Goal: Check status: Check status

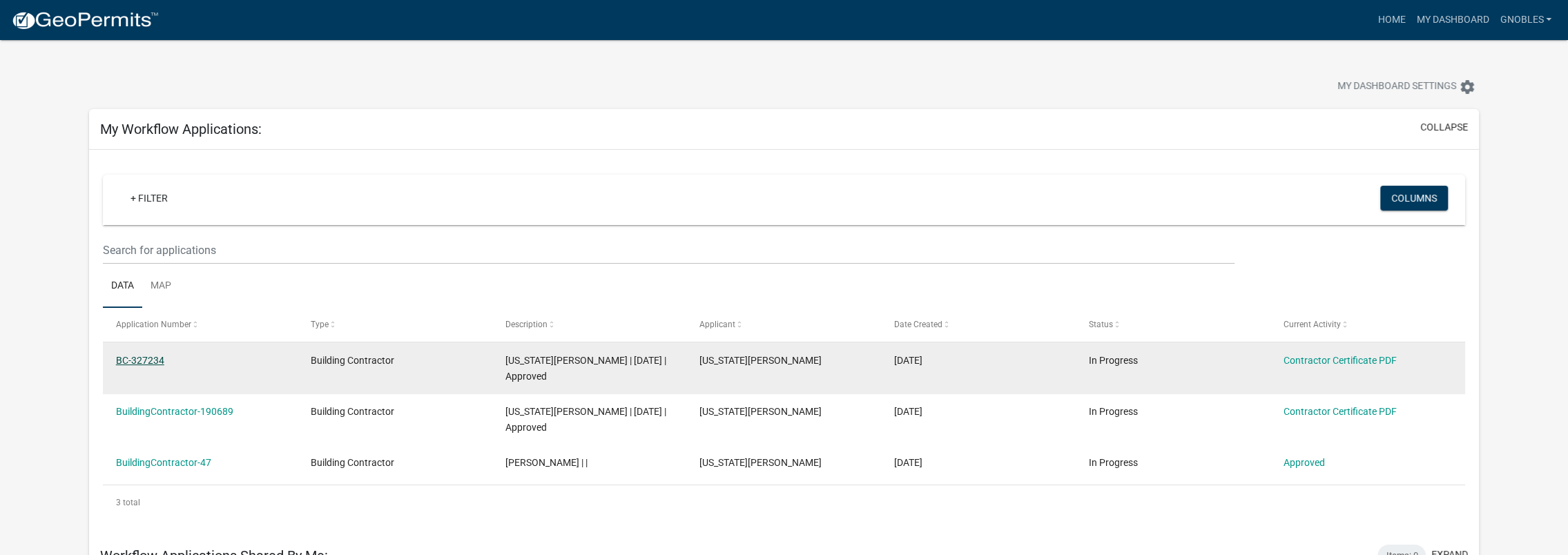
click at [123, 359] on link "BC-327234" at bounding box center [140, 361] width 49 height 11
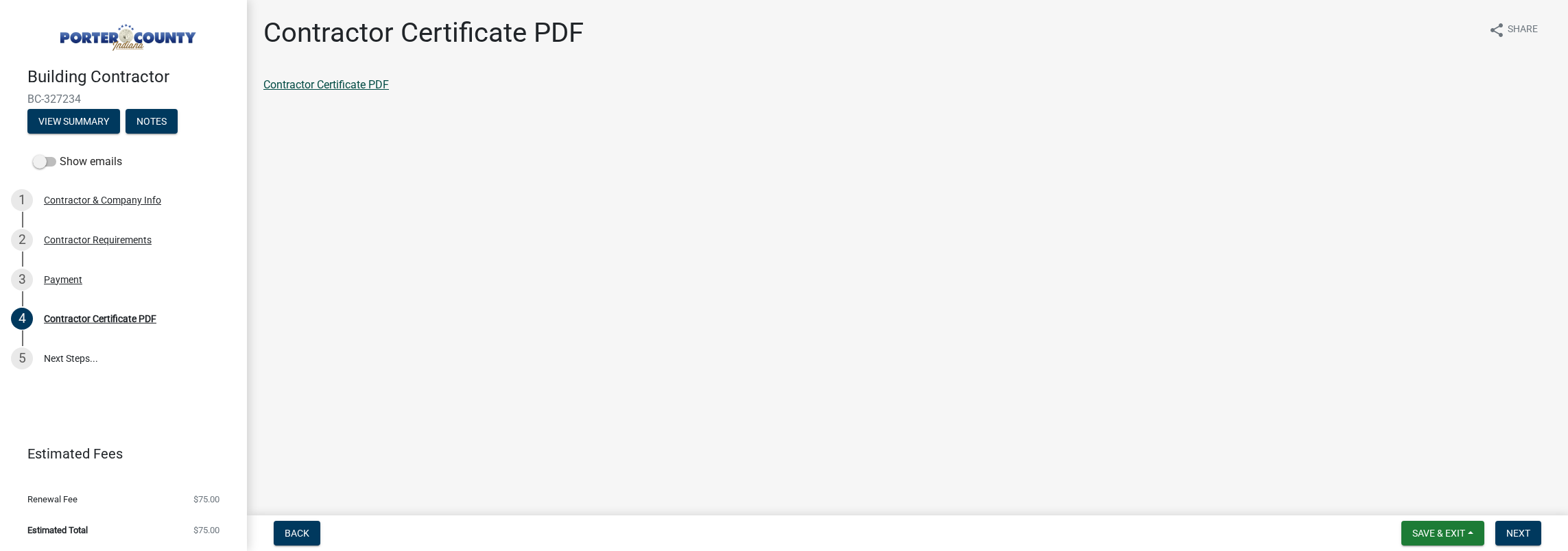
click at [381, 82] on link "Contractor Certificate PDF" at bounding box center [326, 84] width 125 height 13
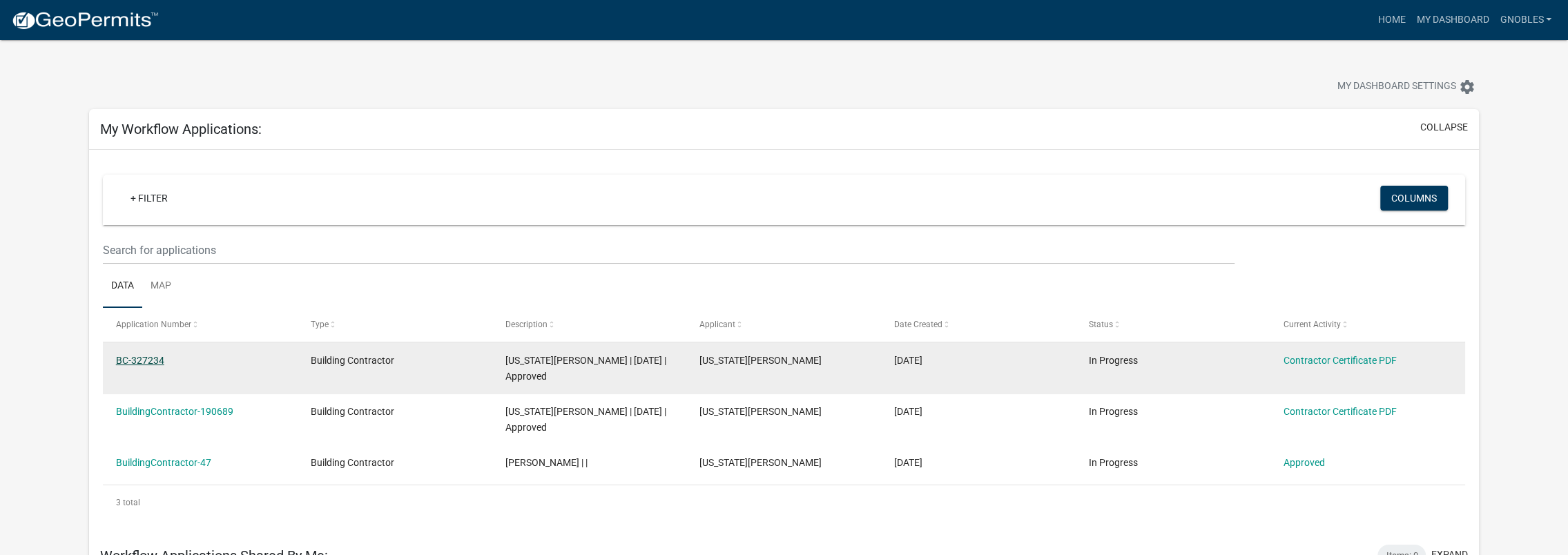
click at [142, 364] on link "BC-327234" at bounding box center [140, 361] width 49 height 11
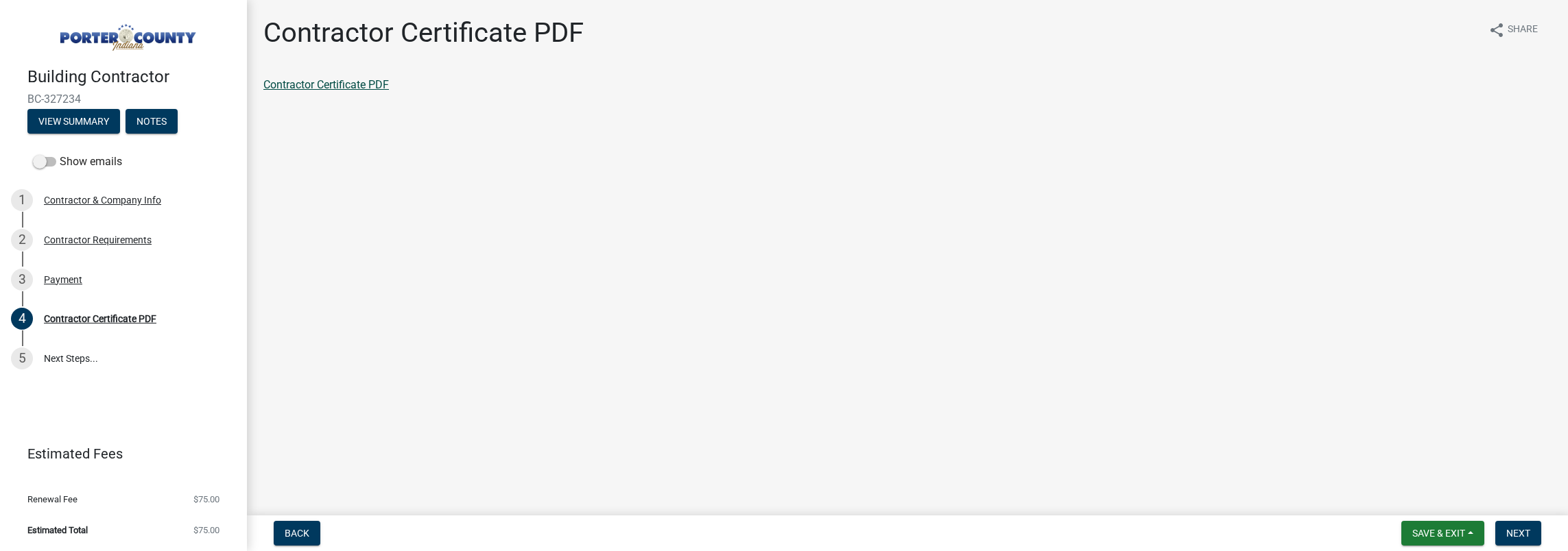
click at [344, 78] on link "Contractor Certificate PDF" at bounding box center [326, 84] width 125 height 13
click at [65, 317] on div "Contractor Certificate PDF" at bounding box center [100, 318] width 112 height 9
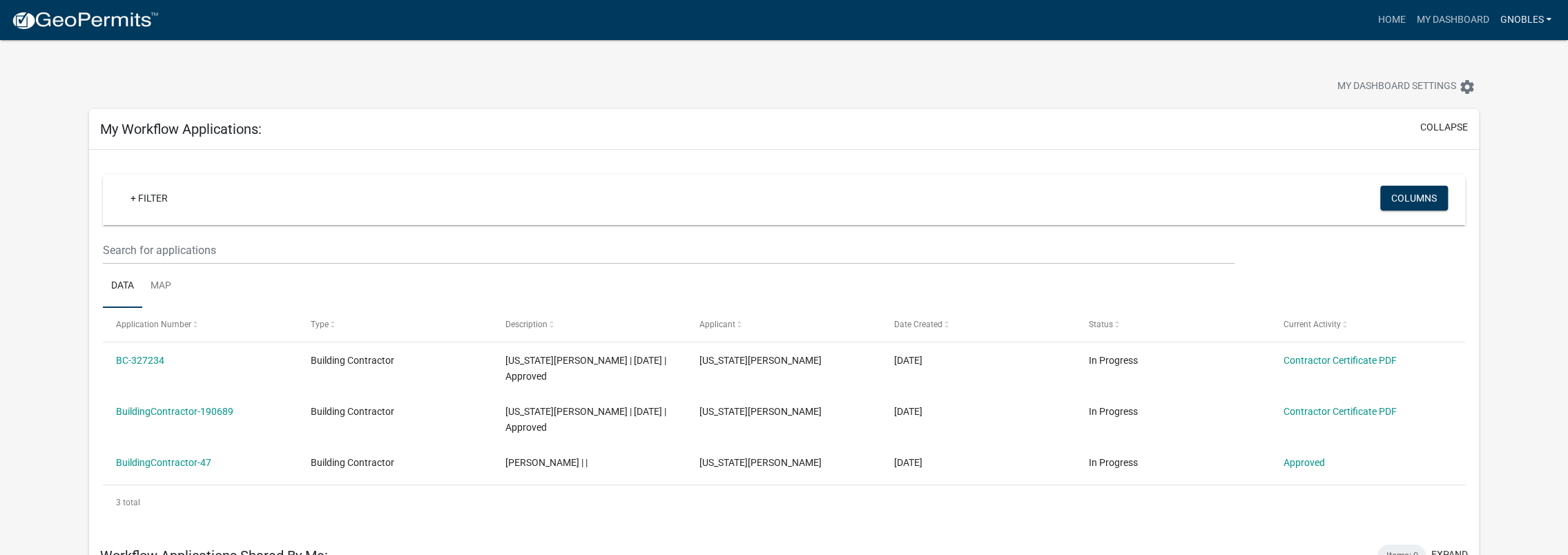
click at [1534, 25] on link "gnobles" at bounding box center [1526, 20] width 63 height 26
click at [1496, 136] on link "Logout" at bounding box center [1497, 135] width 118 height 33
